Goal: Subscribe to service/newsletter

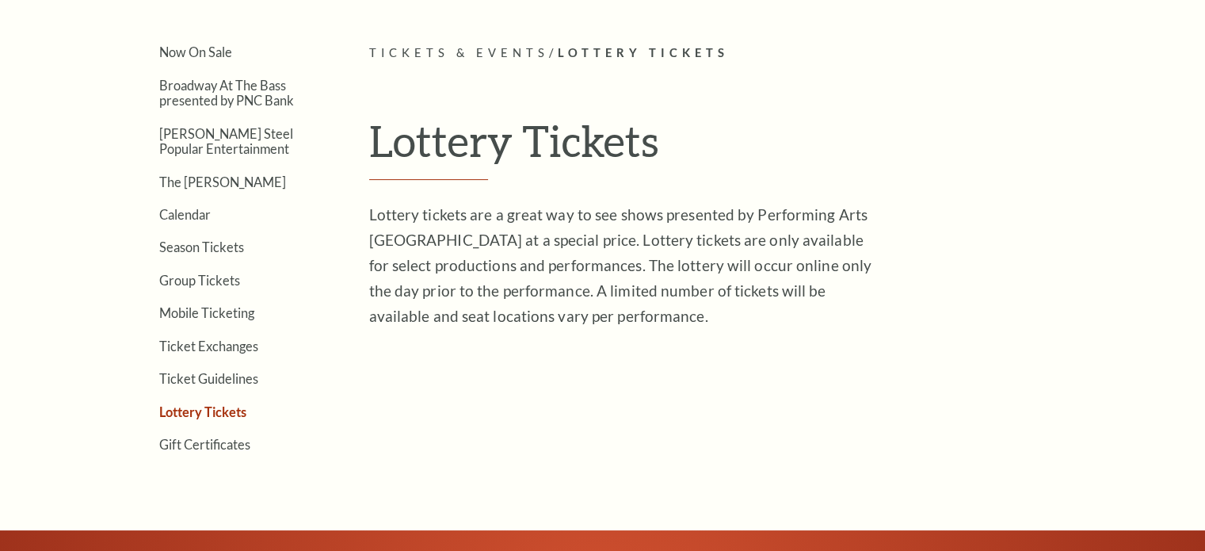
scroll to position [403, 0]
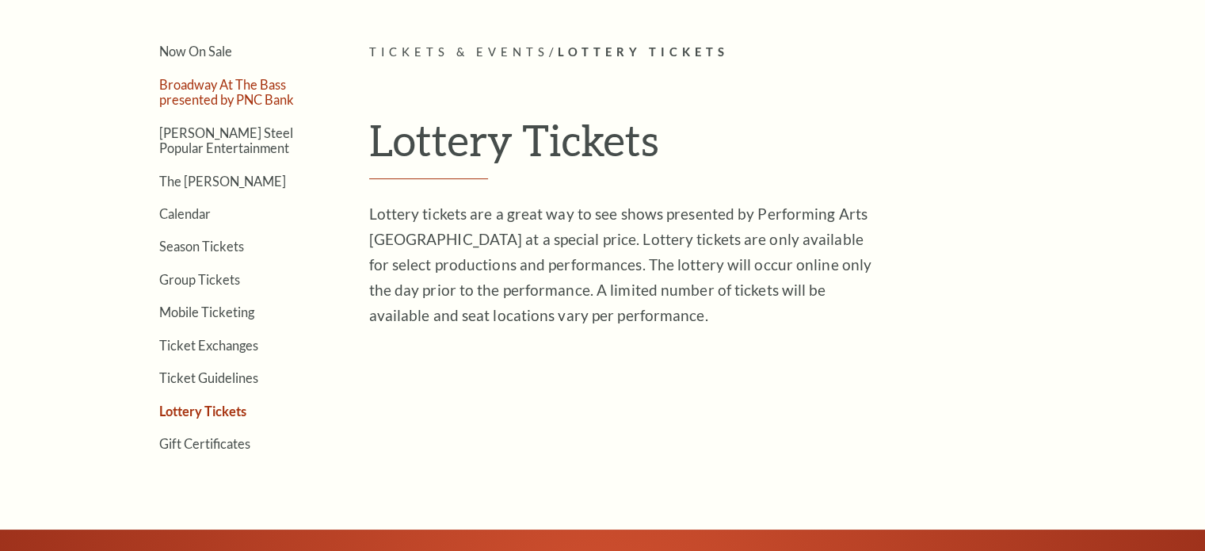
click at [228, 85] on link "Broadway At The Bass presented by PNC Bank" at bounding box center [226, 92] width 135 height 30
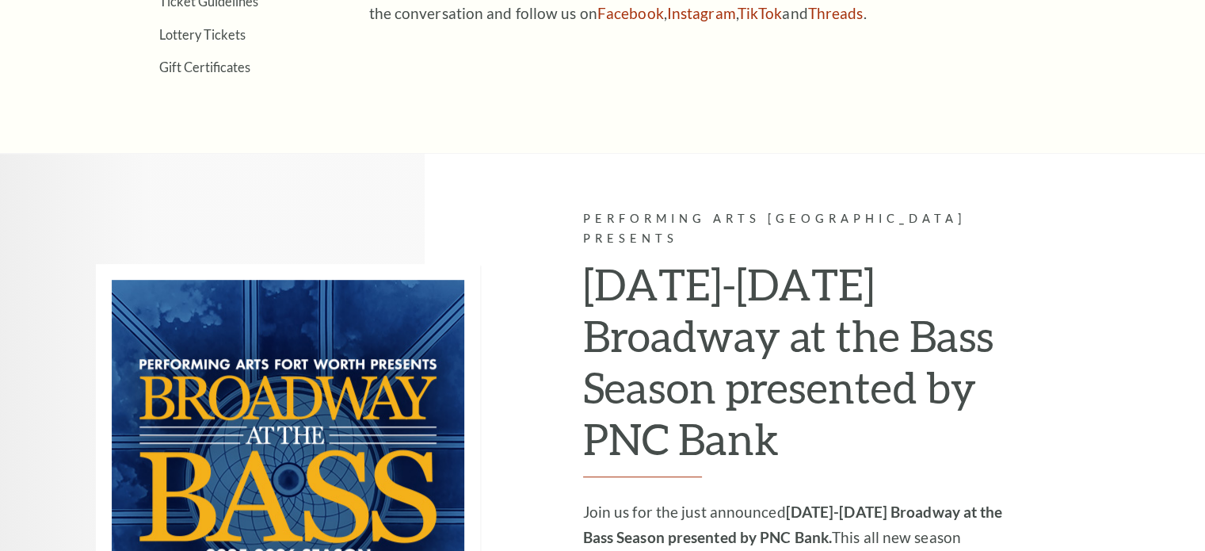
scroll to position [1094, 0]
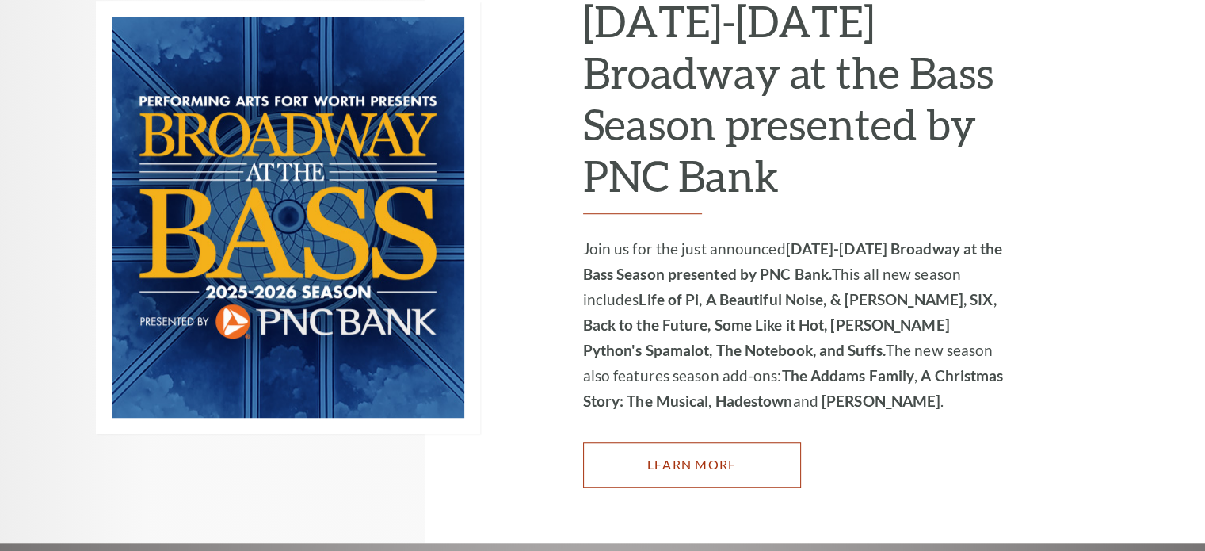
click at [583, 442] on link "Learn More" at bounding box center [692, 464] width 218 height 44
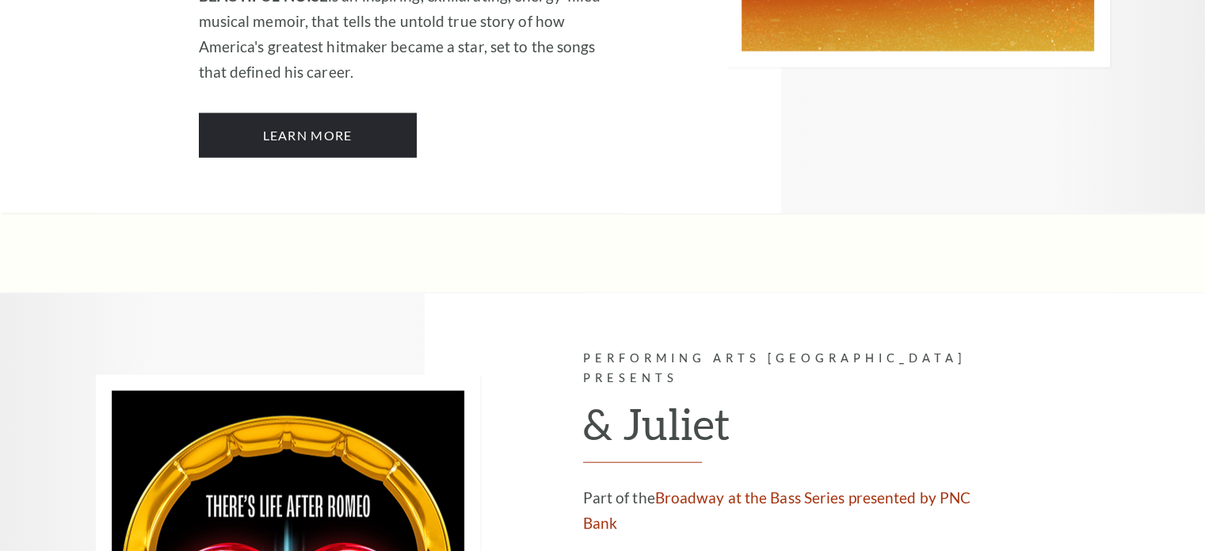
scroll to position [3354, 0]
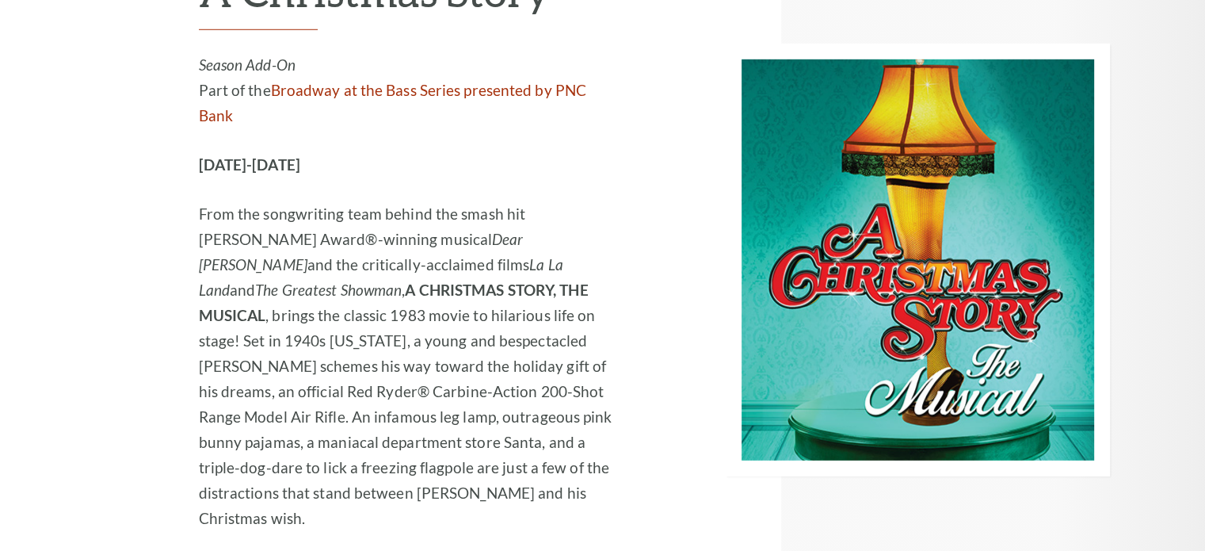
scroll to position [4739, 0]
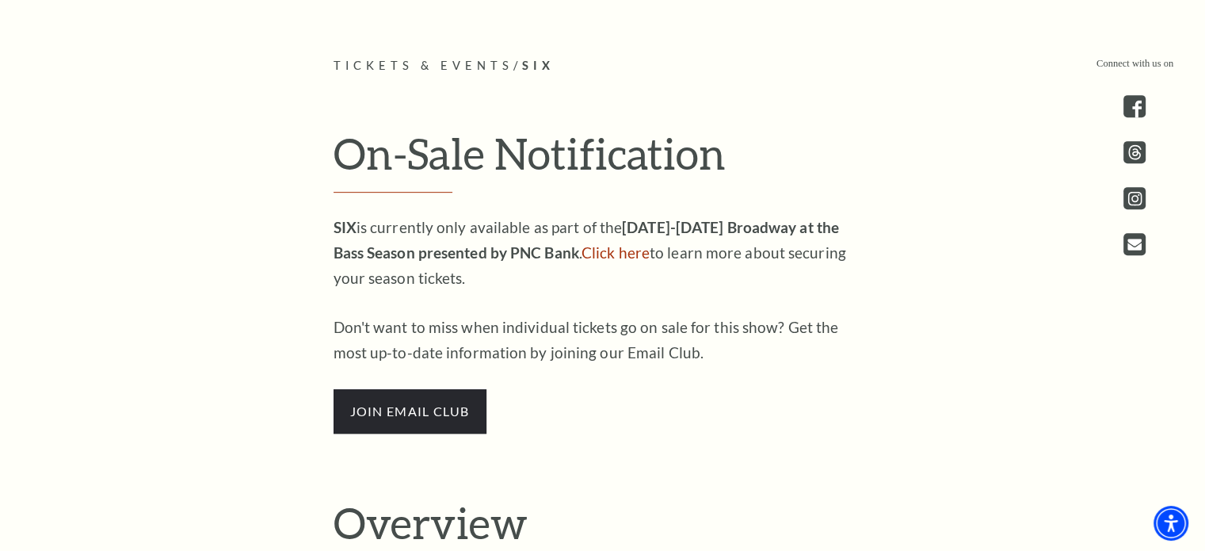
scroll to position [739, 0]
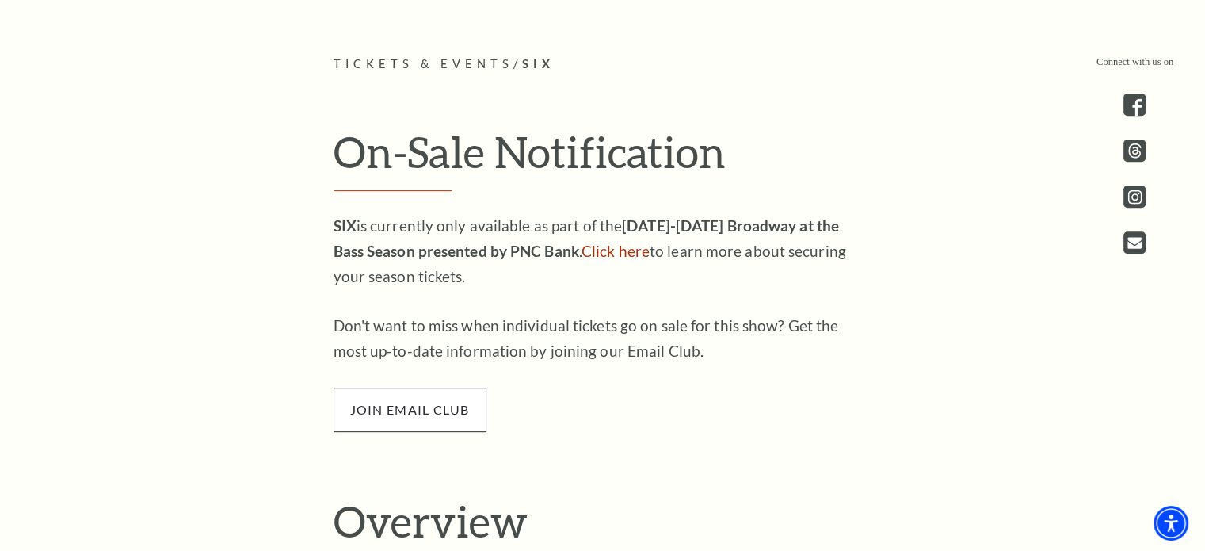
click at [420, 417] on span "join email club" at bounding box center [410, 410] width 153 height 44
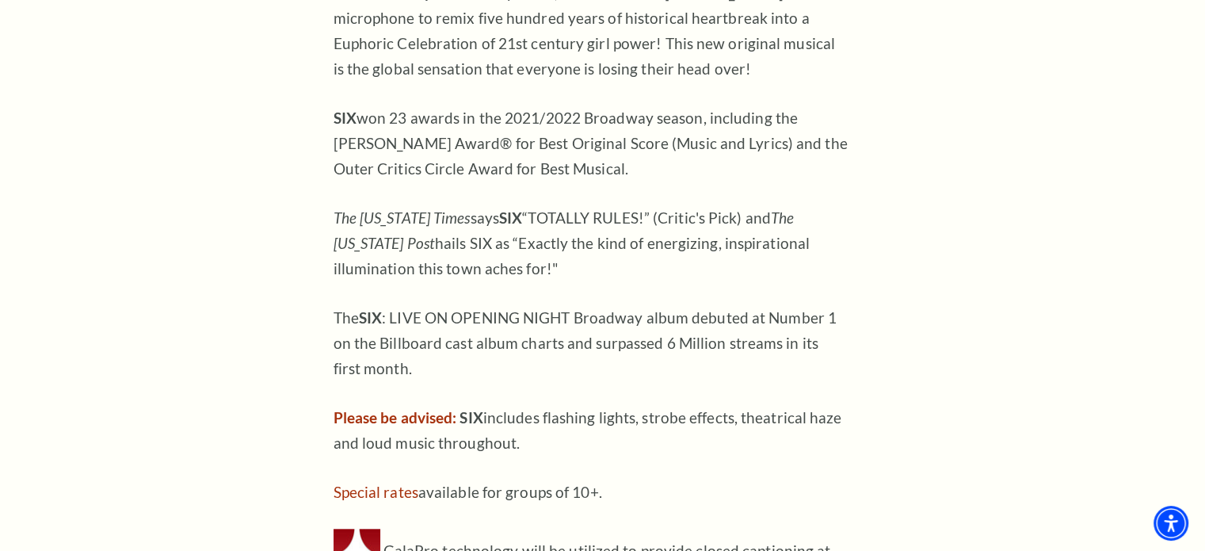
scroll to position [1350, 0]
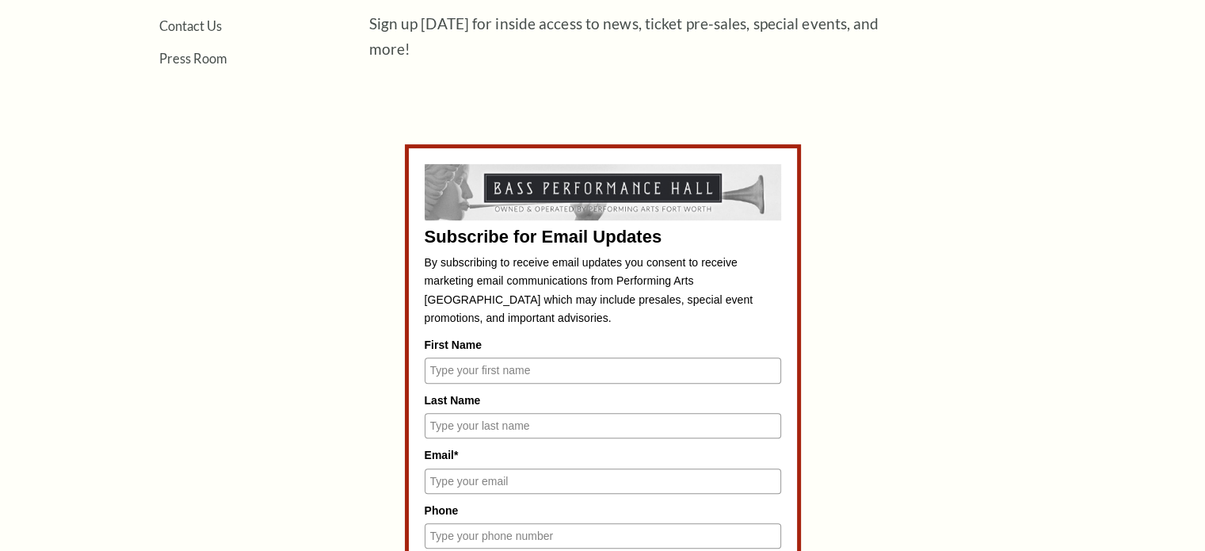
scroll to position [593, 0]
click at [514, 357] on input "First Name" at bounding box center [603, 369] width 357 height 25
type input "Lori"
type input "Alestock"
type input "lalestock@gmail.com"
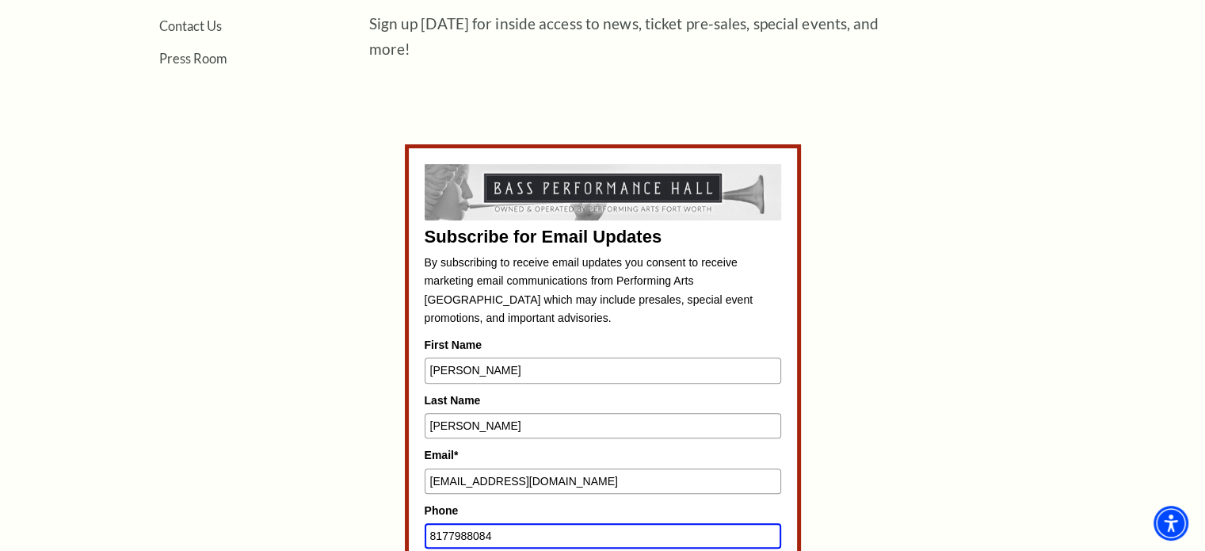
type input "8177988084"
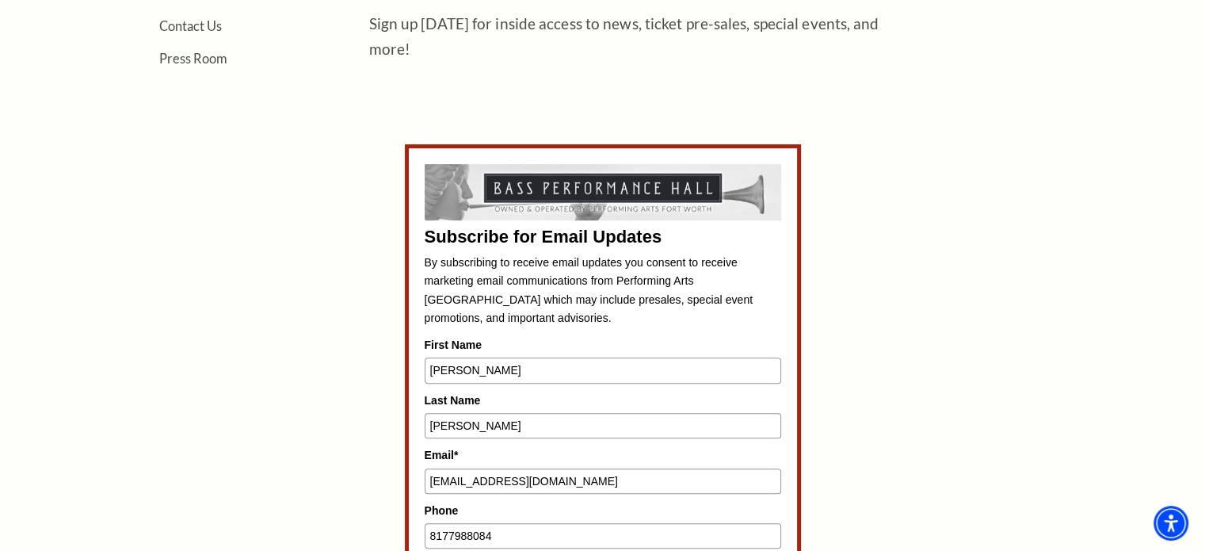
scroll to position [938, 0]
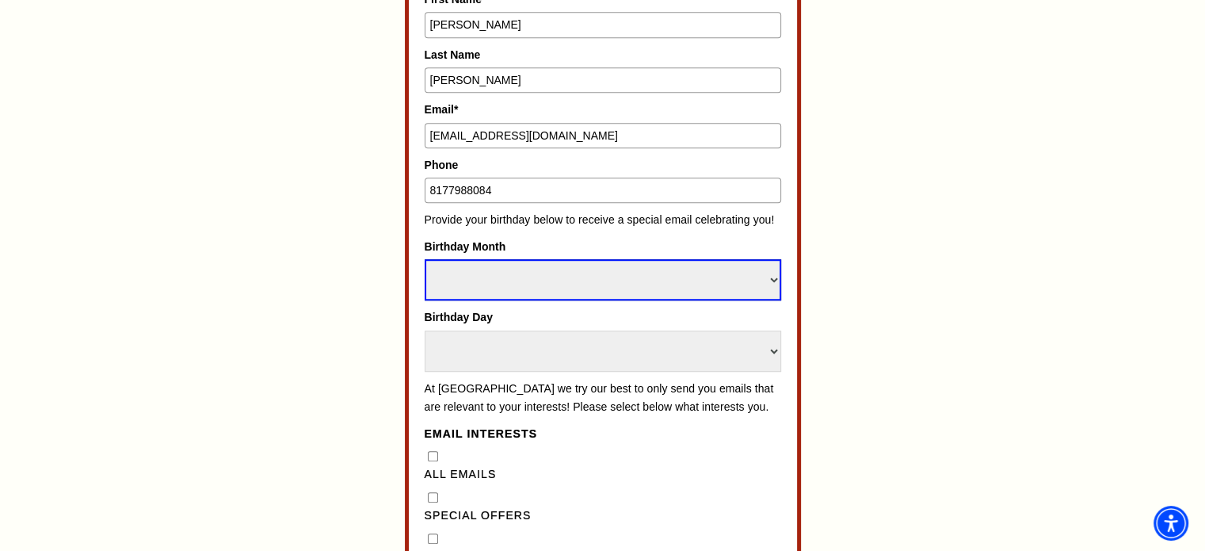
click at [561, 261] on select "Select Month January February March April May June July August September Octobe…" at bounding box center [603, 279] width 357 height 41
select select "November"
click at [425, 259] on select "Select Month January February March April May June July August September Octobe…" at bounding box center [603, 279] width 357 height 41
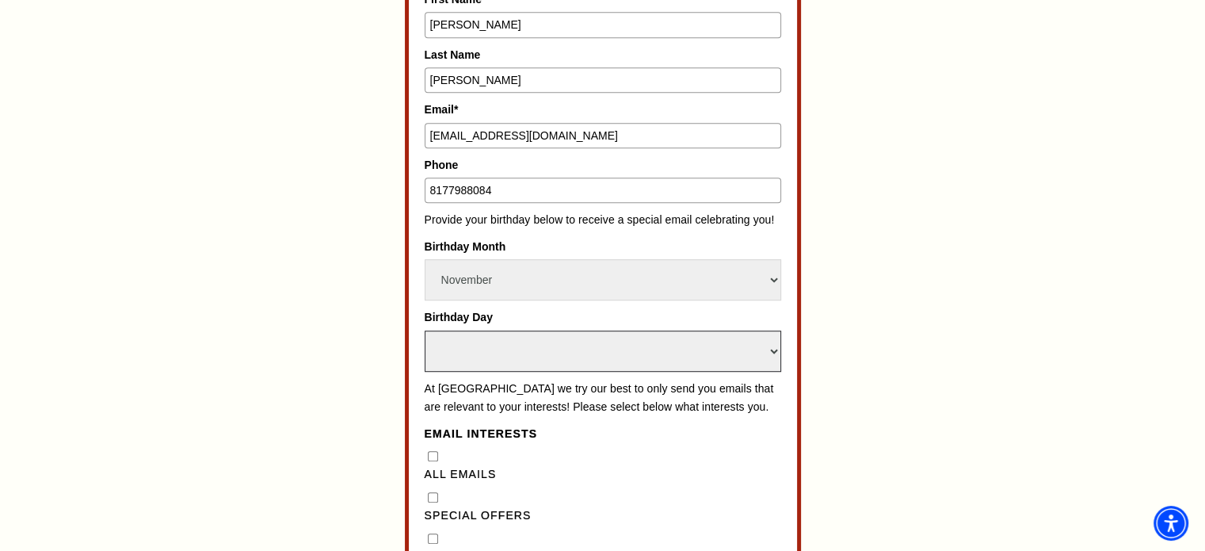
click at [517, 338] on select "Select Day 1 2 3 4 5 6 7 8 9 10 11 12 13 14 15 16 17 18 19 20 21 22 23 24 25 26…" at bounding box center [603, 350] width 357 height 41
select select "11"
click at [425, 330] on select "Select Day 1 2 3 4 5 6 7 8 9 10 11 12 13 14 15 16 17 18 19 20 21 22 23 24 25 26…" at bounding box center [603, 350] width 357 height 41
click at [327, 349] on div "Subscribe for Email Updates By subscribing to receive email updates you consent…" at bounding box center [603, 455] width 737 height 1313
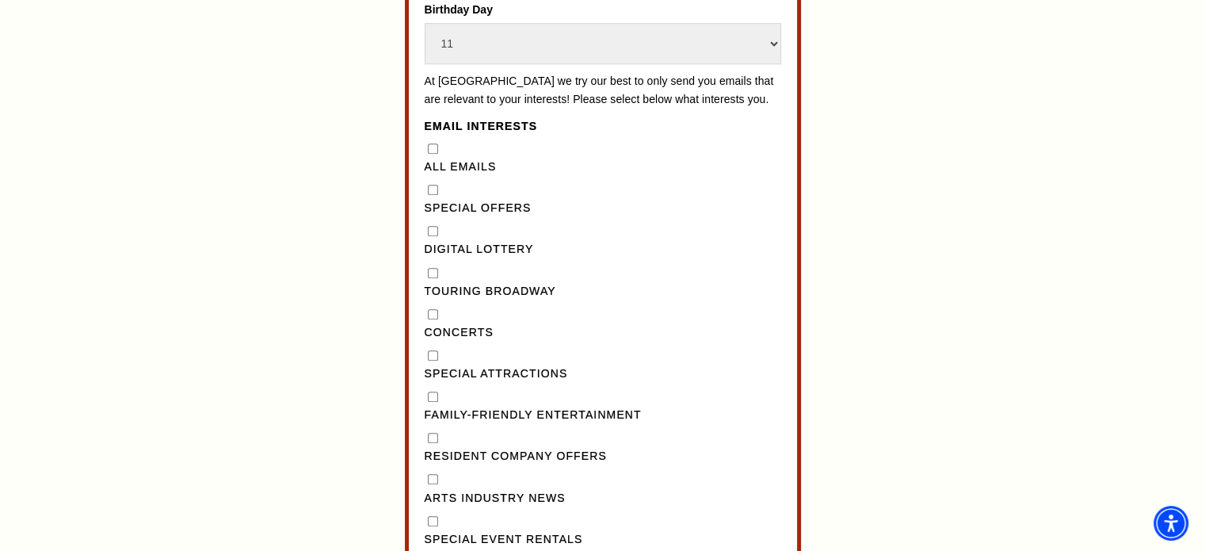
click at [437, 154] on Emails"] "All Emails" at bounding box center [433, 148] width 10 height 10
checkbox Emails"] "true"
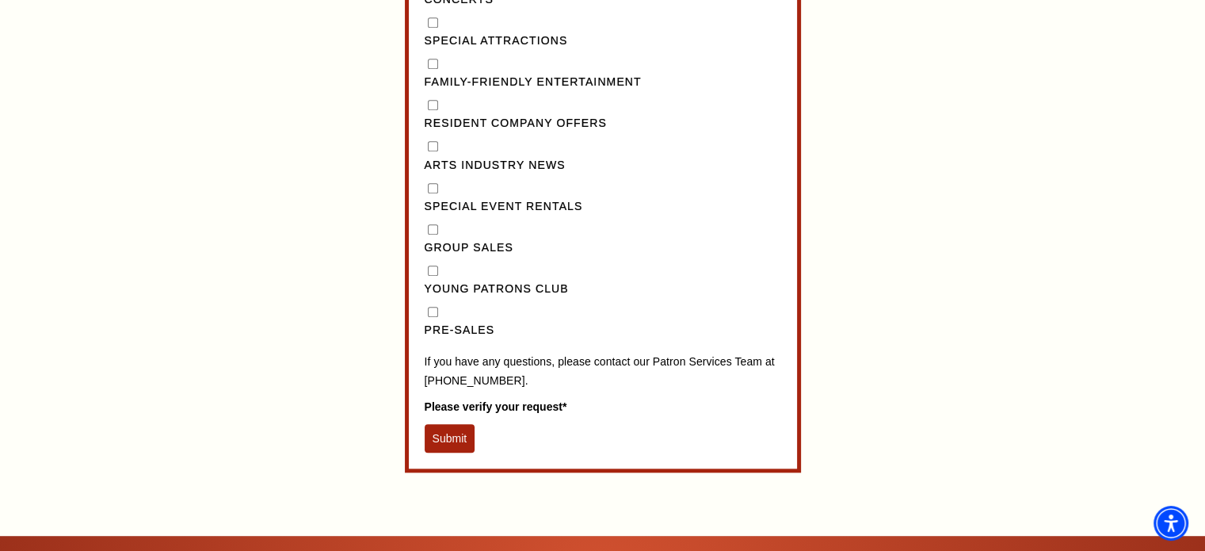
scroll to position [1623, 0]
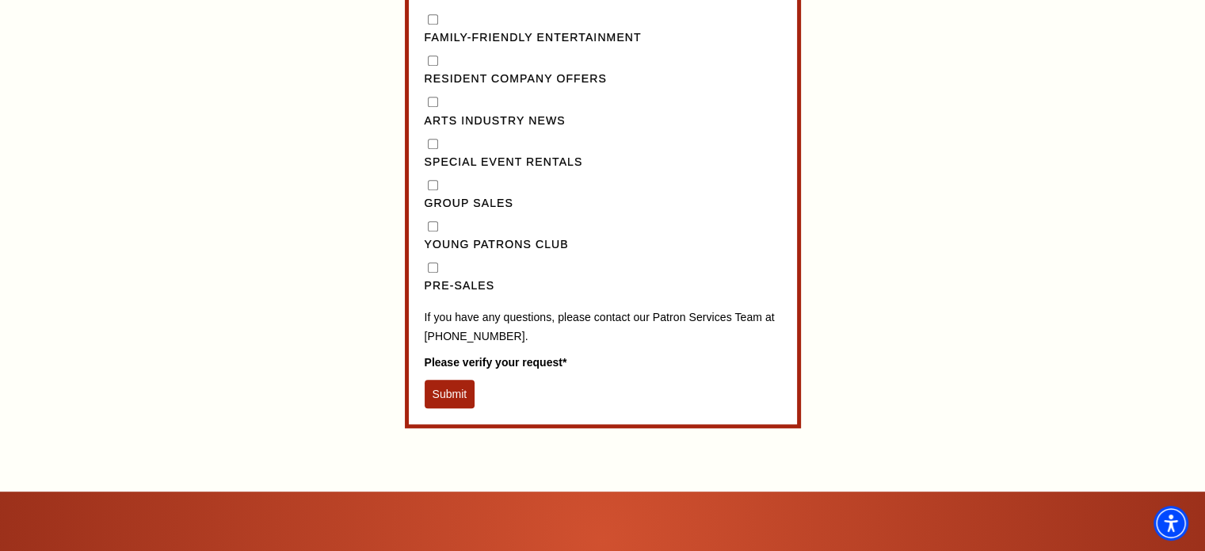
click at [460, 397] on button "Submit" at bounding box center [450, 394] width 51 height 29
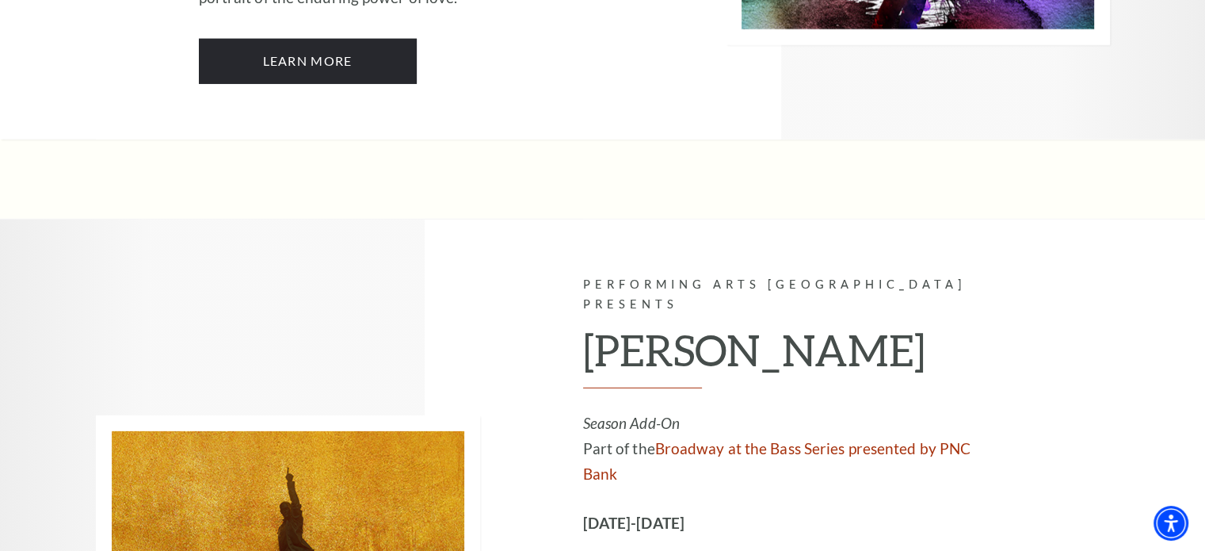
scroll to position [10544, 0]
